Goal: Task Accomplishment & Management: Use online tool/utility

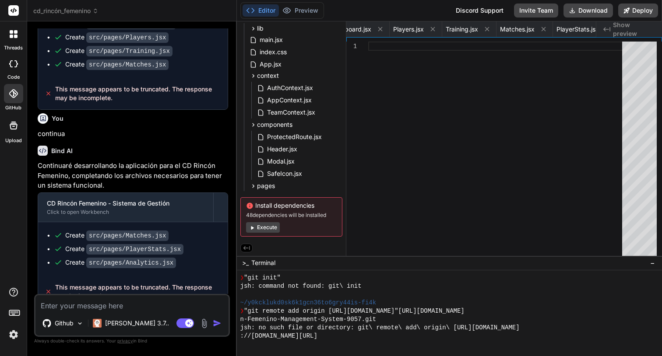
scroll to position [1270, 0]
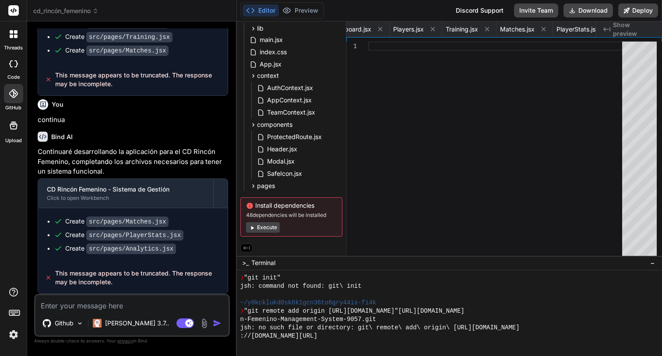
click at [120, 303] on textarea at bounding box center [131, 304] width 193 height 16
type textarea "c"
type textarea "x"
type textarea "co"
type textarea "x"
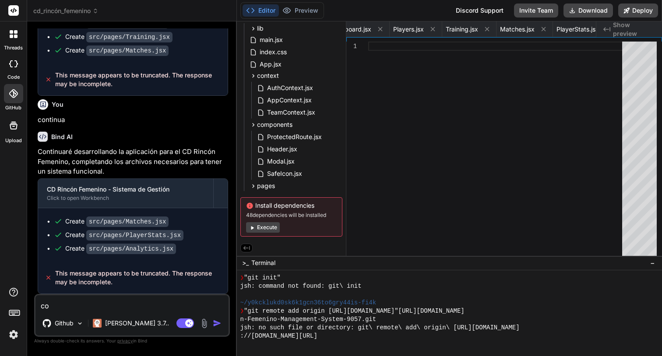
type textarea "con"
type textarea "x"
type textarea "cont"
type textarea "x"
type textarea "conti"
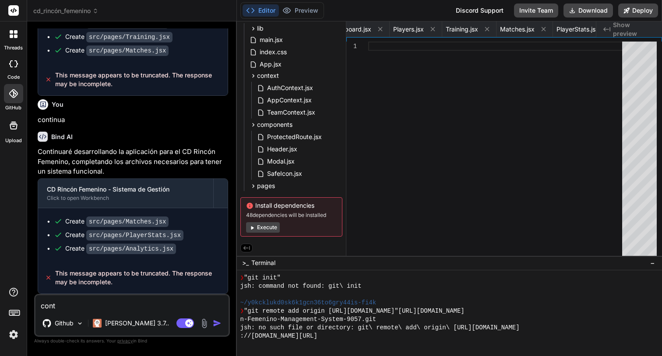
type textarea "x"
type textarea "contin"
type textarea "x"
type textarea "continu"
type textarea "x"
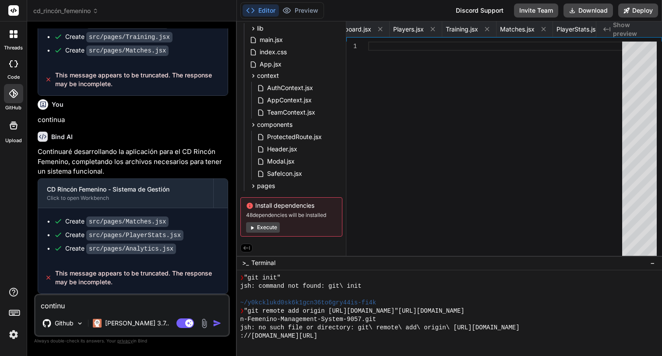
type textarea "continua"
type textarea "x"
type textarea "continua"
type textarea "x"
type textarea "continua p"
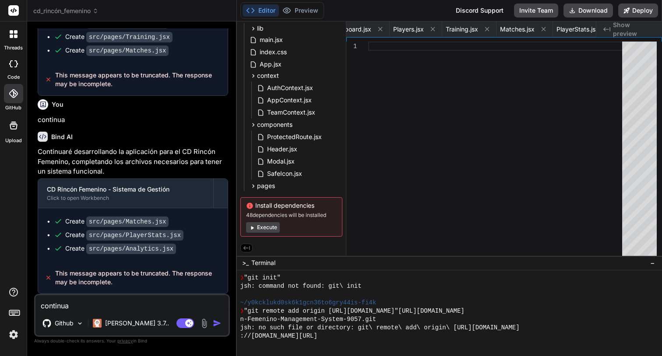
type textarea "x"
type textarea "continua po"
type textarea "x"
type textarea "continua por"
type textarea "x"
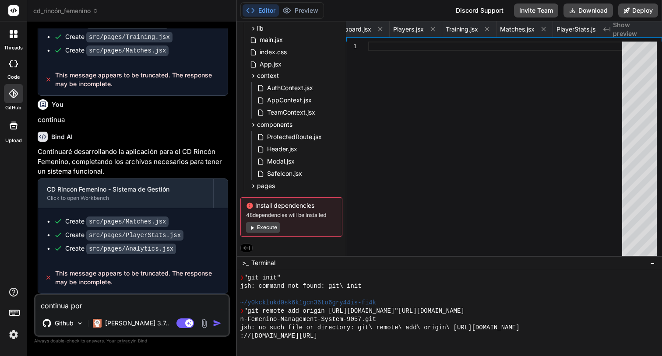
type textarea "continua por"
type textarea "x"
type textarea "continua por d"
type textarea "x"
type textarea "continua por do"
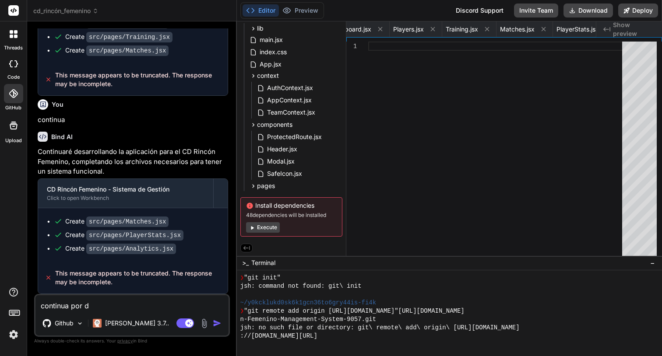
type textarea "x"
type textarea "continua por don"
type textarea "x"
type textarea "continua por dond"
type textarea "x"
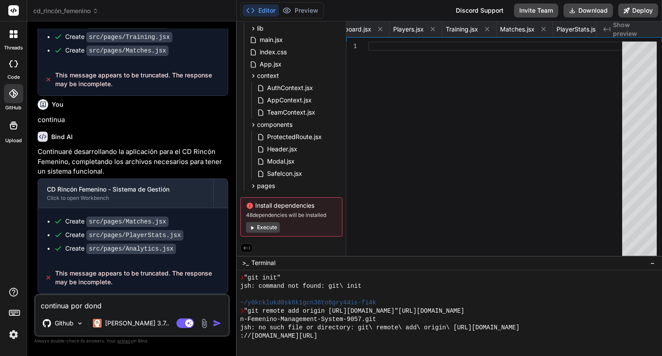
type textarea "continua por donde"
type textarea "x"
type textarea "continua por donde"
type textarea "x"
type textarea "continua por donde t"
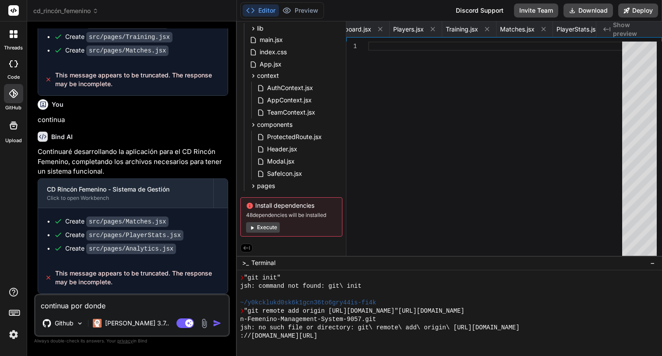
type textarea "x"
type textarea "continua por donde te"
type textarea "x"
type textarea "continua por donde te"
type textarea "x"
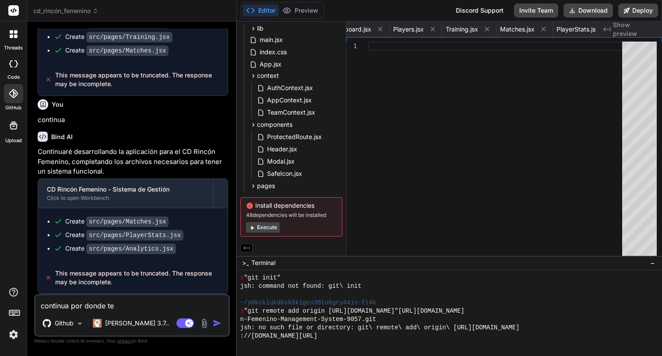
type textarea "continua por donde te q"
type textarea "x"
type textarea "continua por donde te qu"
type textarea "x"
type textarea "continua por donde te que"
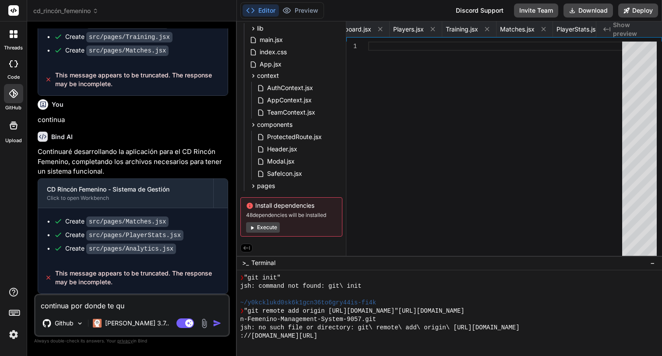
type textarea "x"
type textarea "continua por donde te qued"
type textarea "x"
type textarea "continua por donde te queda"
type textarea "x"
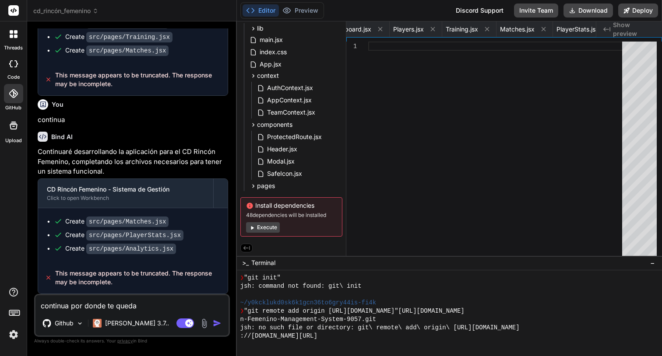
type textarea "continua por donde te quedas"
type textarea "x"
type textarea "continua por donde te quedast"
type textarea "x"
type textarea "continua por donde te quedaste"
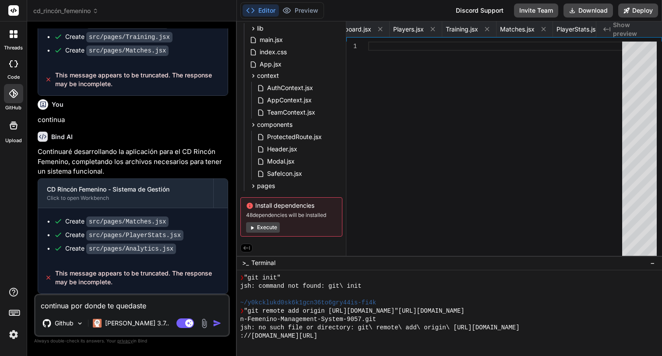
type textarea "x"
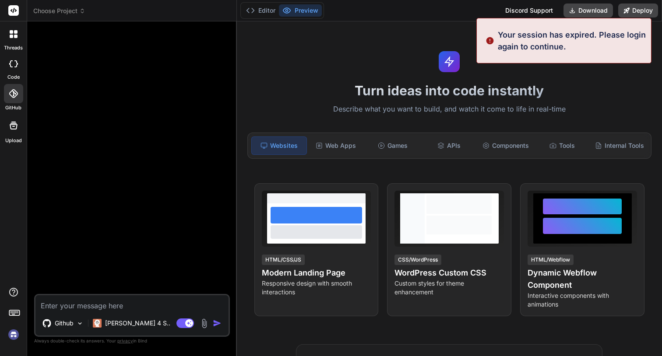
scroll to position [0, 0]
type textarea "x"
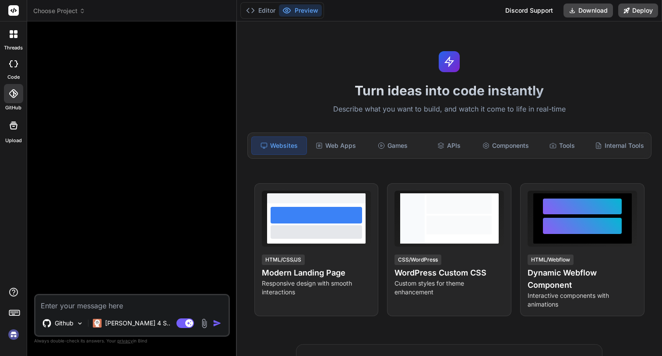
type textarea "continua por donde te quedaste"
click at [11, 335] on img at bounding box center [13, 334] width 15 height 15
click at [90, 308] on textarea "continua por donde te quedaste" at bounding box center [131, 304] width 193 height 16
click at [70, 13] on span "Choose Project" at bounding box center [59, 11] width 52 height 9
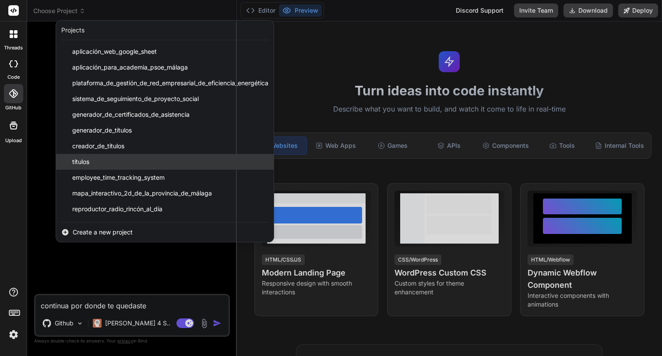
scroll to position [61, 0]
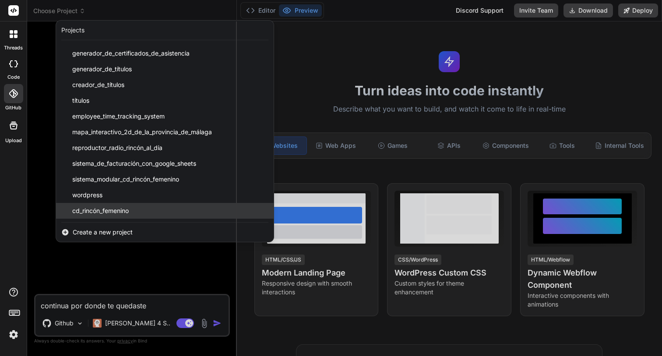
click at [107, 208] on span "cd_rincón_femenino" at bounding box center [100, 211] width 56 height 9
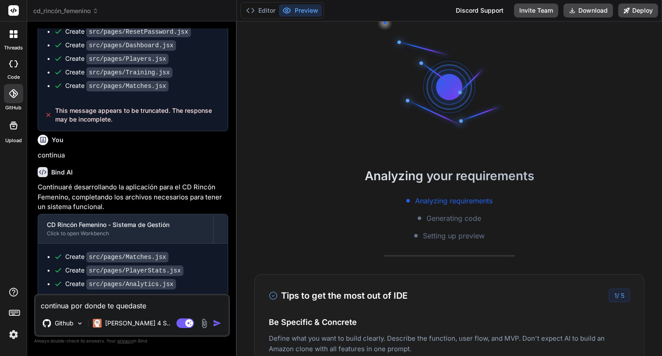
scroll to position [1080, 0]
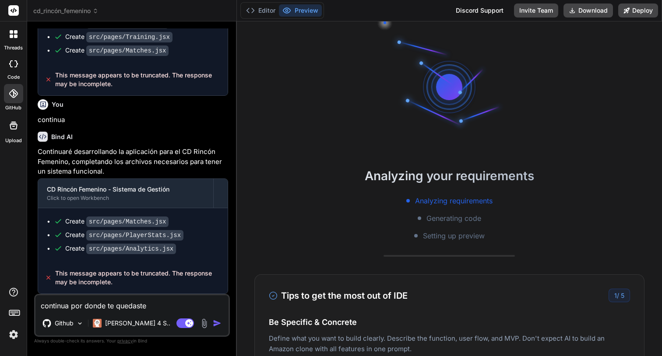
click at [221, 327] on img "button" at bounding box center [217, 323] width 9 height 9
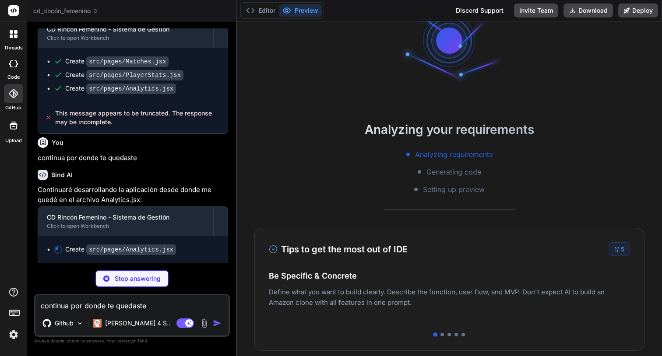
scroll to position [1240, 0]
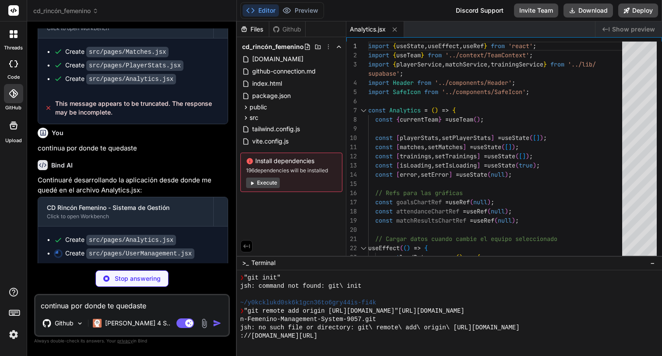
type textarea "x"
type textarea "}; export default UserManagement;"
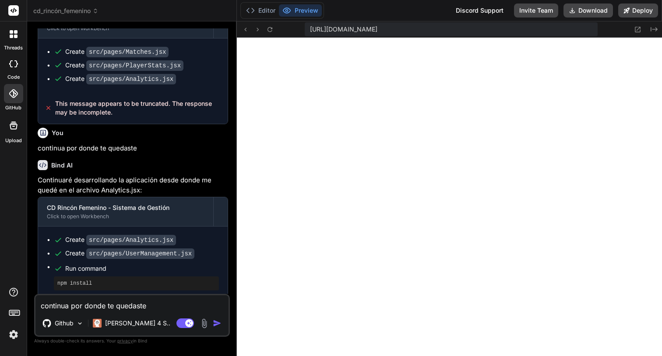
type textarea "x"
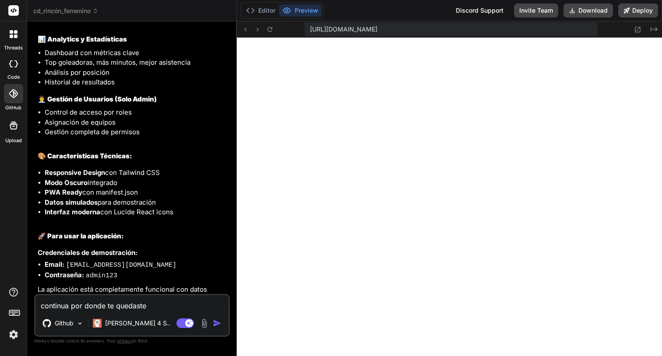
scroll to position [1841, 0]
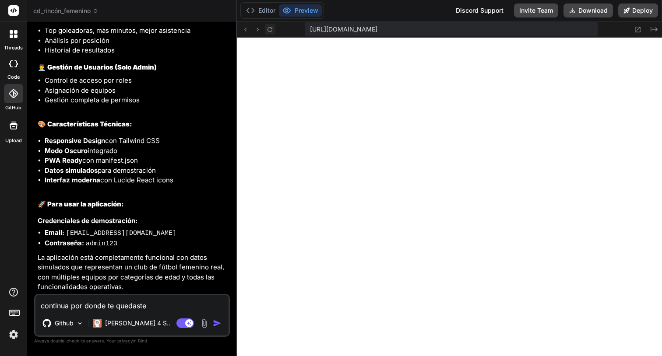
click at [272, 27] on icon at bounding box center [269, 29] width 5 height 5
click at [637, 28] on icon at bounding box center [637, 29] width 7 height 7
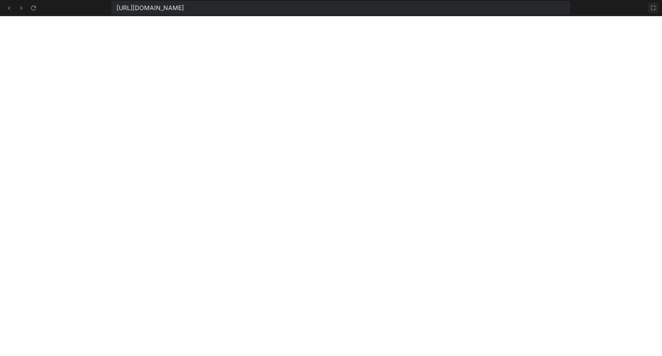
click at [656, 9] on icon at bounding box center [653, 7] width 7 height 7
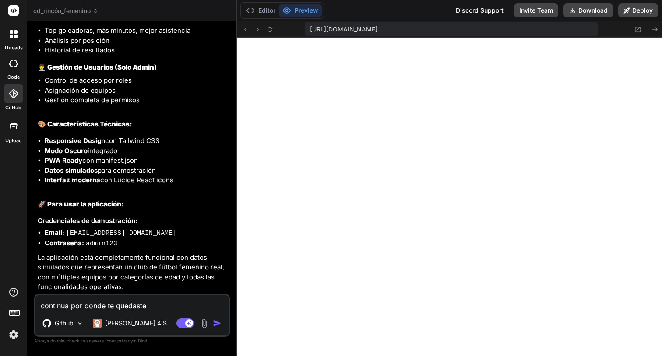
drag, startPoint x: 128, startPoint y: 297, endPoint x: 135, endPoint y: 301, distance: 7.7
click at [133, 300] on textarea "continua por donde te quedaste" at bounding box center [131, 304] width 193 height 16
type textarea "n"
type textarea "x"
type textarea "no"
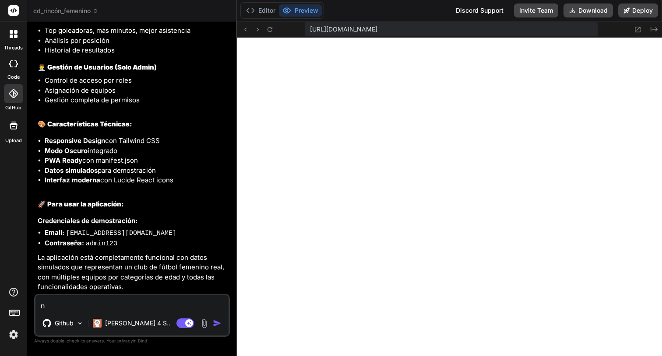
type textarea "x"
type textarea "no"
type textarea "x"
type textarea "no s"
type textarea "x"
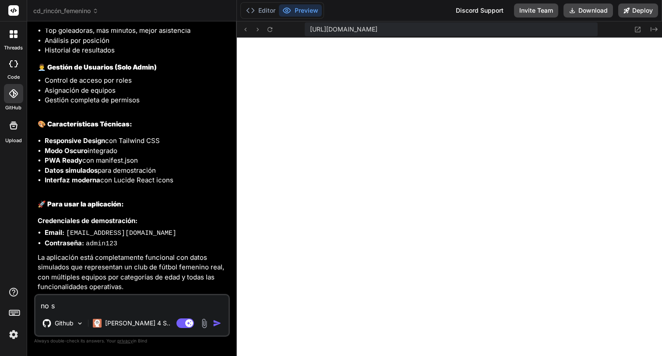
type textarea "no se"
type textarea "x"
type textarea "no se"
type textarea "x"
type textarea "no se v"
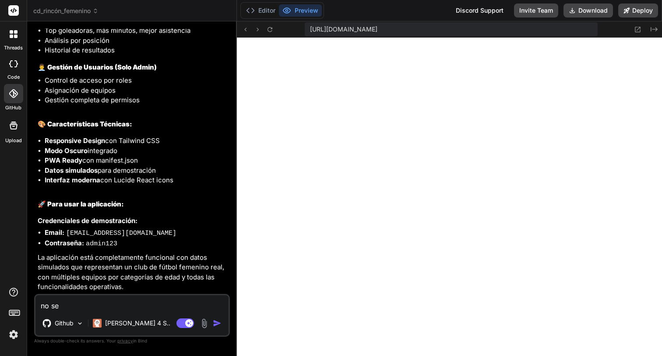
type textarea "x"
type textarea "no se ve"
type textarea "x"
type textarea "no se ve"
type textarea "x"
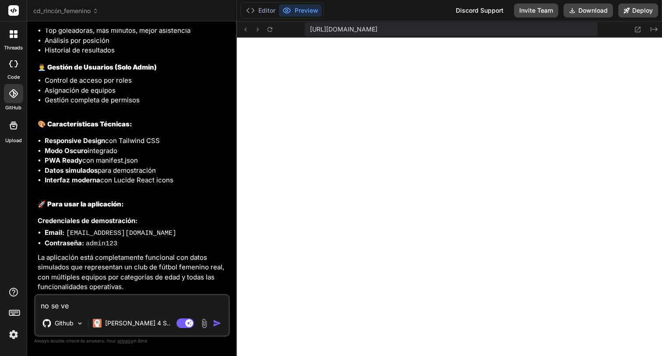
type textarea "no se ve b"
type textarea "x"
type textarea "no se ve bi"
type textarea "x"
type textarea "no se ve bie"
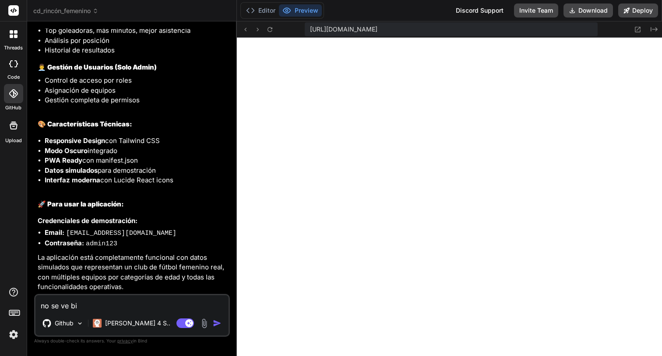
type textarea "x"
type textarea "no se ve bien"
type textarea "x"
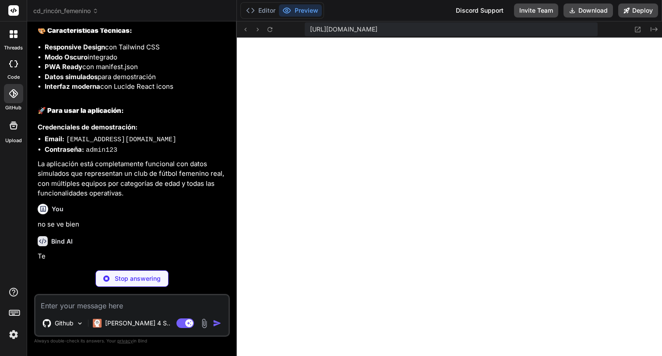
scroll to position [1932, 0]
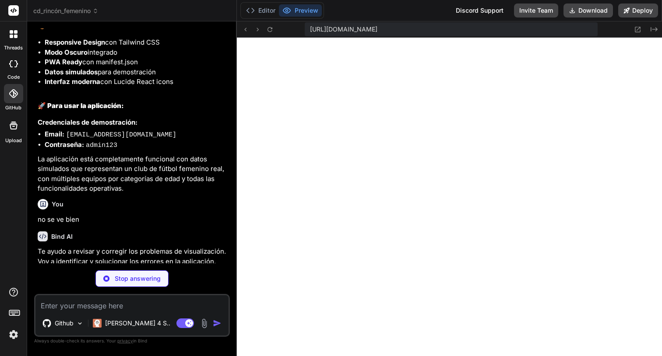
type textarea "x"
type textarea "return <AppContext.Provider value={value}>{children}</AppContext.Provider>; };"
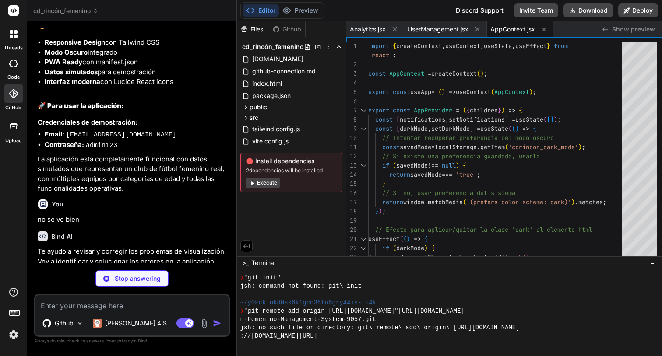
scroll to position [2015, 0]
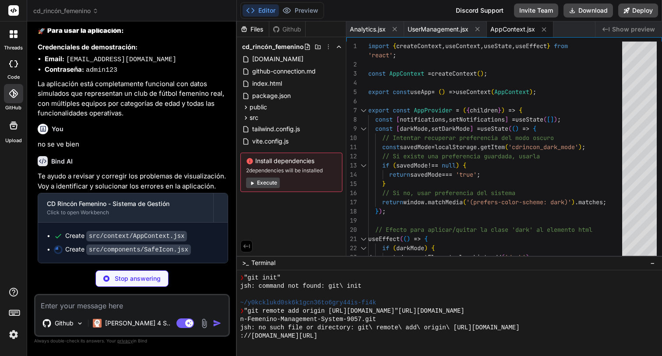
type textarea "x"
type textarea "console.warn(`Icon "${name}" not found in the icon map.`); return <span classNa…"
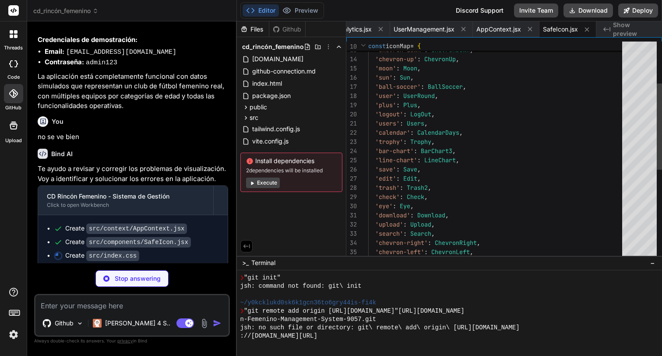
scroll to position [2028, 0]
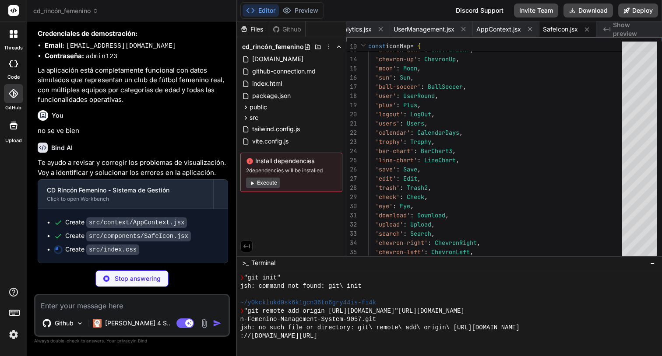
type textarea "x"
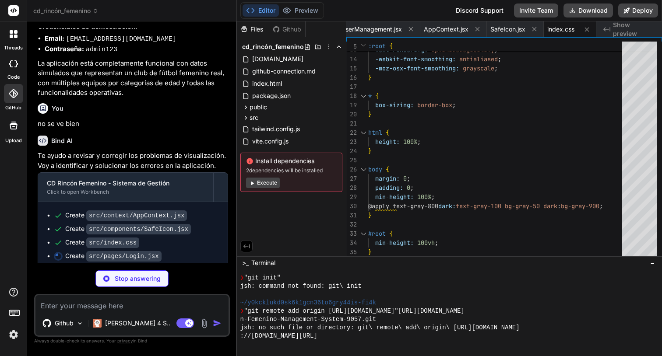
type textarea "x"
type textarea "export default Login;"
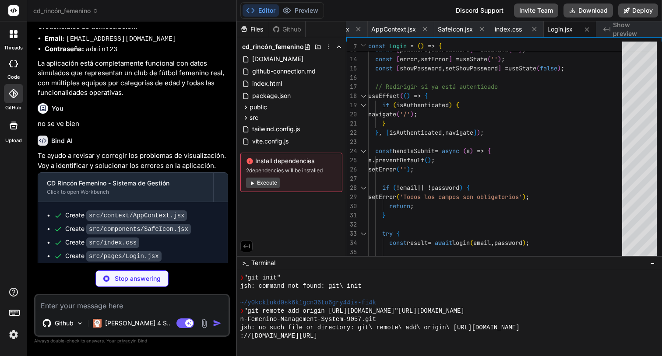
type textarea "x"
type textarea "</header> ); }; export default Header;"
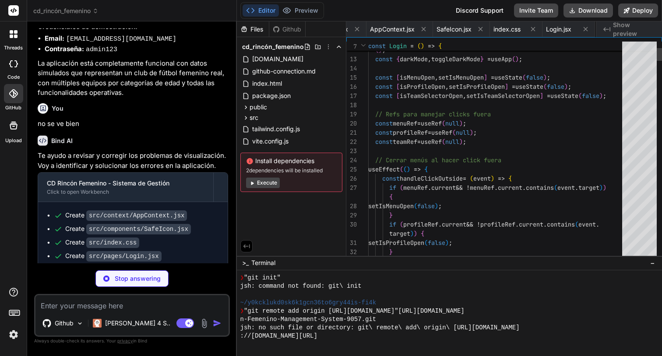
scroll to position [0, 173]
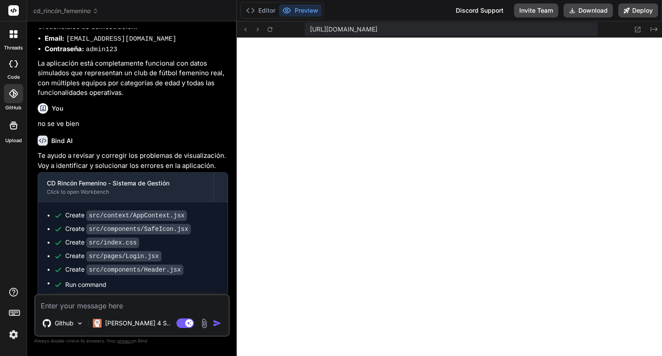
type textarea "x"
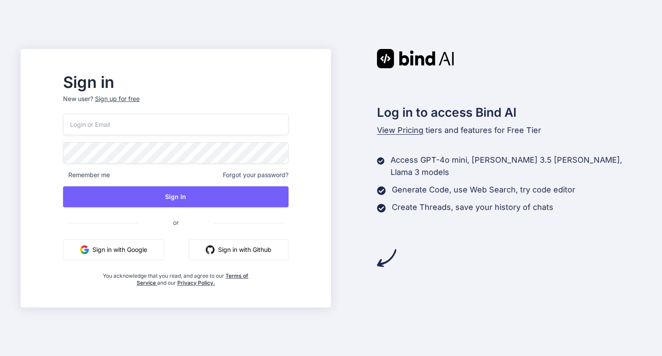
click at [148, 248] on button "Sign in with Google" at bounding box center [113, 249] width 101 height 21
